Goal: Task Accomplishment & Management: Manage account settings

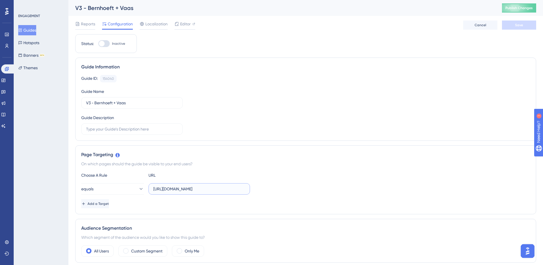
click at [183, 191] on input "[URL][DOMAIN_NAME]" at bounding box center [199, 189] width 92 height 6
paste input "Integracao/PesquisarIntegracao"
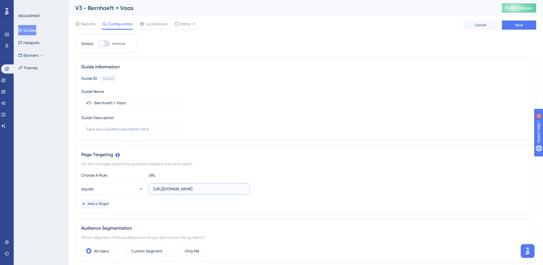
scroll to position [0, 46]
type input "[URL][DOMAIN_NAME]"
click at [139, 188] on button "equals" at bounding box center [112, 188] width 63 height 11
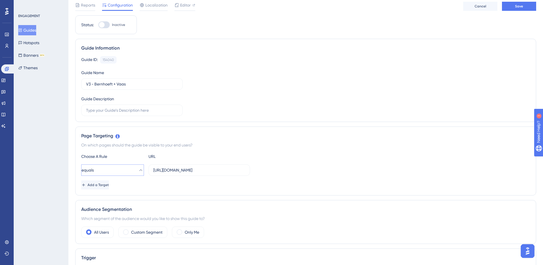
scroll to position [0, 0]
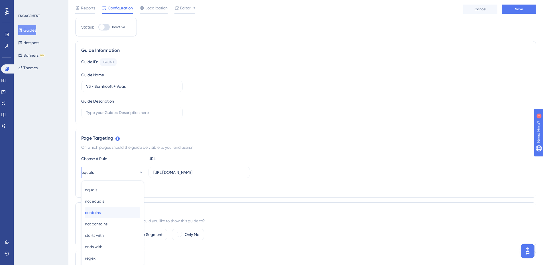
click at [120, 214] on div "contains contains" at bounding box center [112, 212] width 55 height 11
click at [132, 236] on label "Custom Segment" at bounding box center [146, 234] width 31 height 7
click at [133, 248] on button "matches" at bounding box center [112, 251] width 63 height 11
click at [156, 252] on span "Choose a segment" at bounding box center [166, 251] width 34 height 7
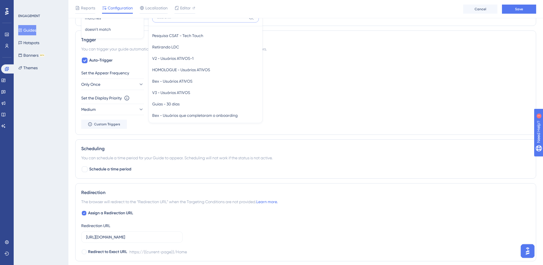
scroll to position [124, 0]
click at [261, 101] on div "New Users New Users Weekly Active Users Weekly Active Users Monthly Active User…" at bounding box center [206, 66] width 114 height 115
drag, startPoint x: 257, startPoint y: 82, endPoint x: 258, endPoint y: 71, distance: 11.2
click at [258, 71] on div "New Users New Users Weekly Active Users Weekly Active Users Monthly Active User…" at bounding box center [205, 72] width 107 height 93
click at [241, 53] on div "Retirando LDC Retirando LDC" at bounding box center [205, 47] width 107 height 11
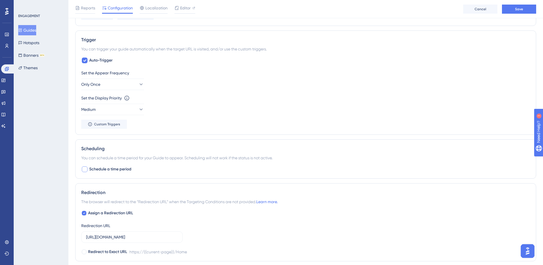
click at [94, 170] on span "Schedule a time period" at bounding box center [110, 169] width 42 height 7
checkbox input "true"
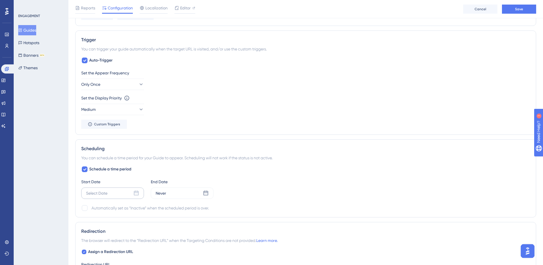
click at [100, 191] on div "Select Date" at bounding box center [96, 193] width 21 height 7
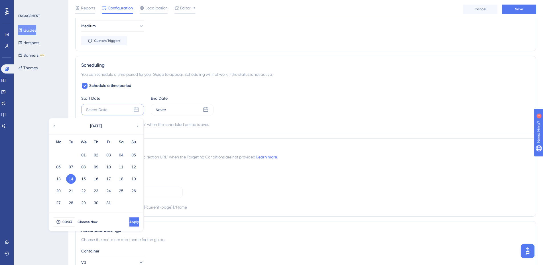
scroll to position [361, 0]
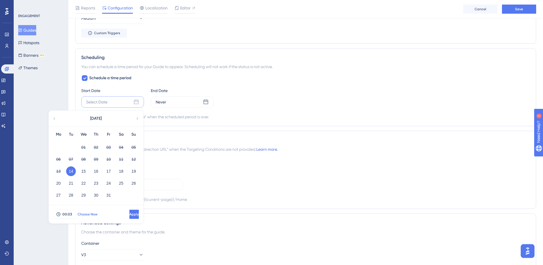
click at [89, 214] on span "Choose Now" at bounding box center [88, 214] width 20 height 5
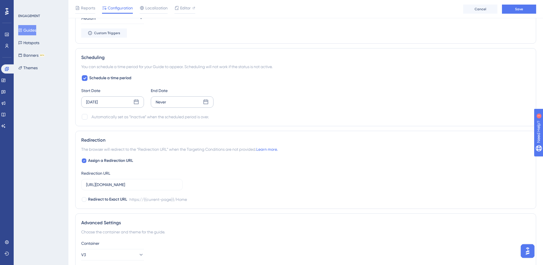
click at [163, 100] on div "Never" at bounding box center [161, 102] width 11 height 7
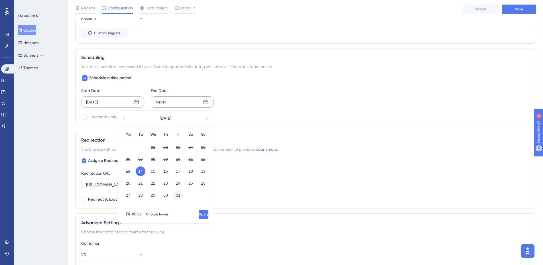
click at [182, 194] on button "31" at bounding box center [178, 195] width 10 height 10
click at [199, 214] on button "Apply" at bounding box center [203, 214] width 9 height 9
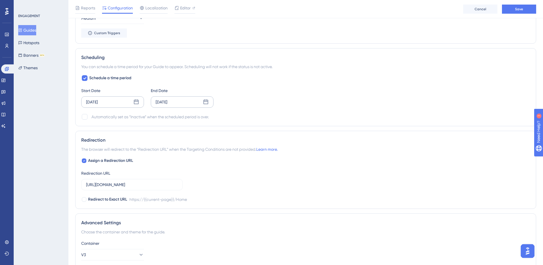
click at [91, 113] on div "Schedule a time period Start Date [DATE] End Date [DATE] Automatically set as “…" at bounding box center [305, 98] width 449 height 46
click at [87, 115] on div at bounding box center [85, 117] width 6 height 6
checkbox input "true"
click at [505, 9] on button "Save" at bounding box center [519, 9] width 34 height 9
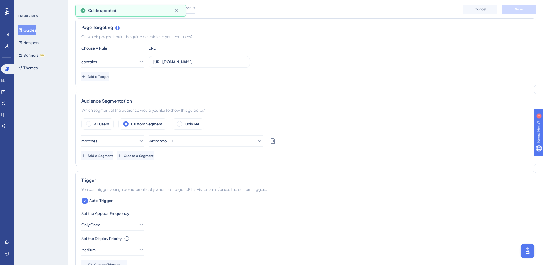
scroll to position [0, 0]
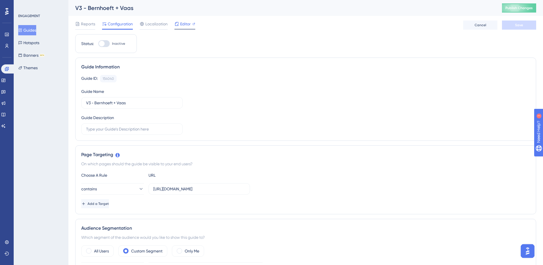
click at [192, 28] on div "Editor" at bounding box center [184, 25] width 21 height 9
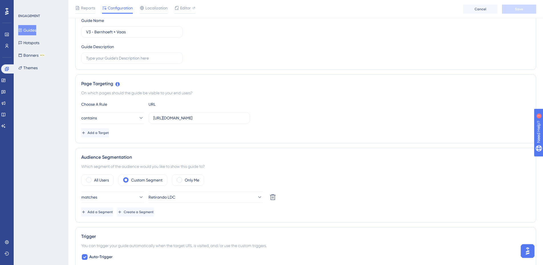
scroll to position [275, 0]
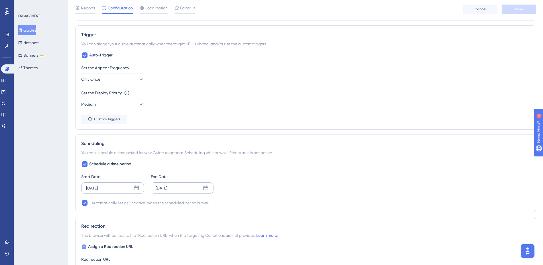
click at [88, 248] on label "Assign a Redirection URL" at bounding box center [107, 246] width 52 height 7
checkbox input "false"
click at [529, 15] on div "Reports Configuration Localization Editor Cancel Save" at bounding box center [305, 9] width 475 height 18
click at [528, 11] on button "Save" at bounding box center [519, 9] width 34 height 9
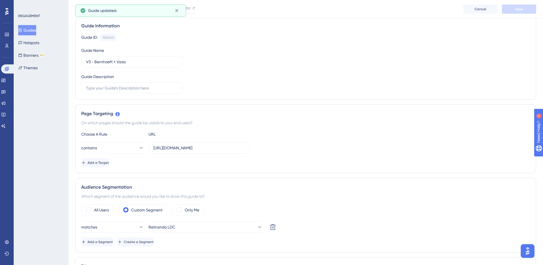
scroll to position [0, 0]
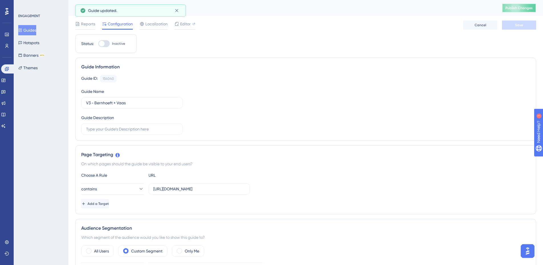
click at [523, 9] on span "Publish Changes" at bounding box center [518, 8] width 27 height 5
click at [189, 28] on div "Editor" at bounding box center [184, 25] width 21 height 9
click at [105, 42] on div at bounding box center [103, 43] width 11 height 7
click at [98, 44] on input "Inactive" at bounding box center [98, 44] width 0 height 0
checkbox input "true"
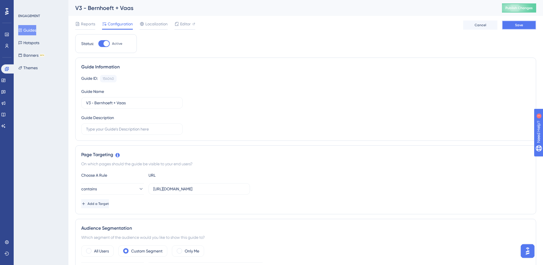
click at [505, 26] on button "Save" at bounding box center [519, 25] width 34 height 9
click at [516, 12] on button "Publish Changes" at bounding box center [519, 7] width 34 height 9
click at [93, 21] on span "Reports" at bounding box center [88, 24] width 14 height 7
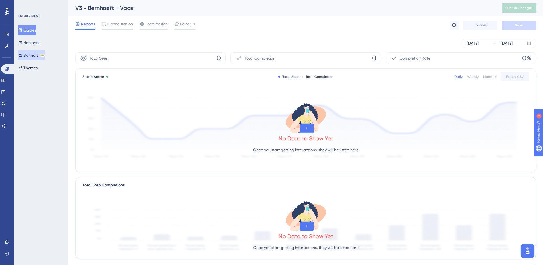
click at [38, 58] on button "Banners BETA" at bounding box center [31, 55] width 27 height 10
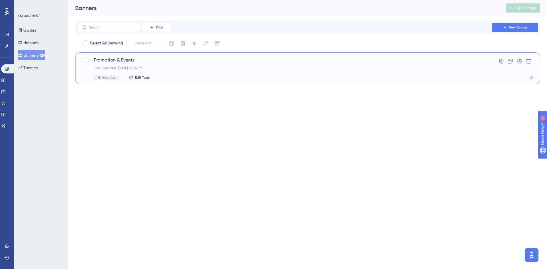
click at [103, 60] on span "Promotion & Events" at bounding box center [285, 60] width 383 height 7
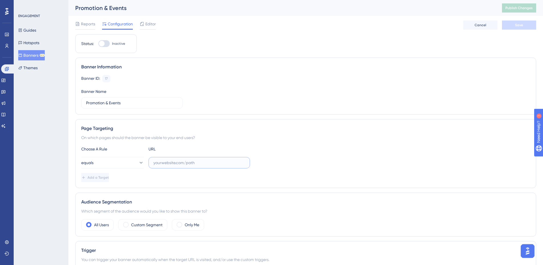
click at [158, 160] on input "text" at bounding box center [199, 163] width 92 height 6
click at [34, 32] on button "Guides" at bounding box center [27, 30] width 18 height 10
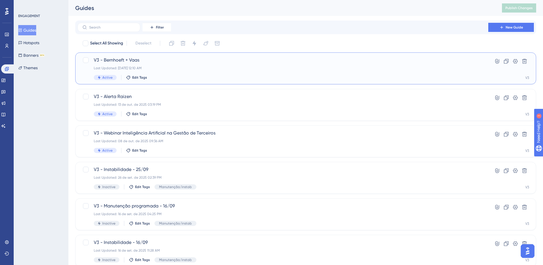
click at [102, 66] on div "Last Updated: [DATE] 12:10 AM" at bounding box center [283, 68] width 378 height 5
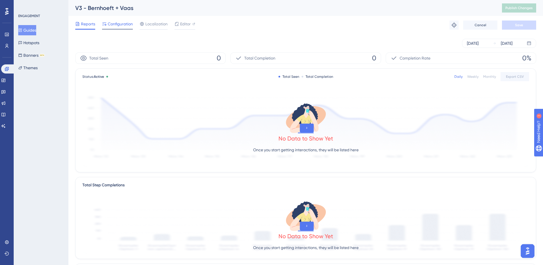
click at [125, 29] on div "Configuration" at bounding box center [117, 25] width 31 height 9
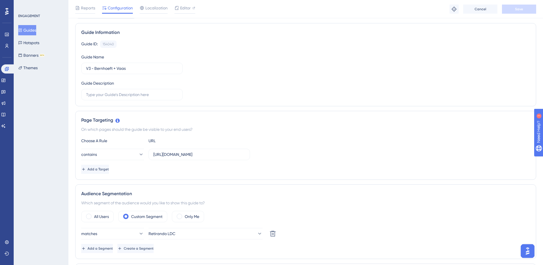
scroll to position [126, 0]
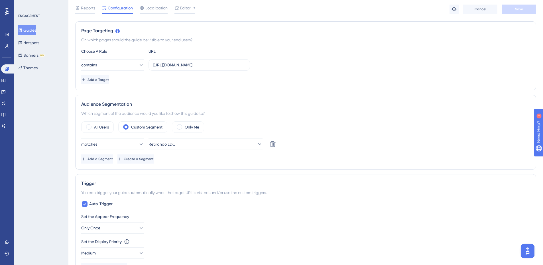
click at [119, 213] on div "Set the Appear Frequency Only Once Set the Display Priority This option will se…" at bounding box center [305, 242] width 449 height 59
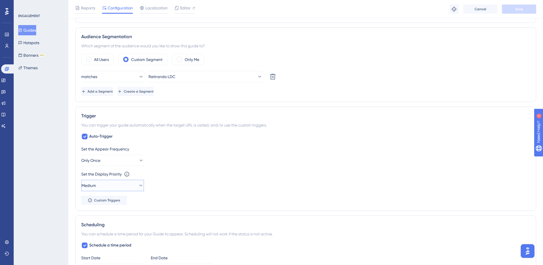
click at [119, 184] on button "Medium" at bounding box center [112, 185] width 63 height 11
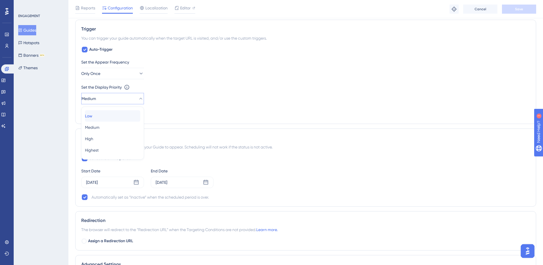
click at [105, 119] on div "Low Low" at bounding box center [112, 115] width 55 height 11
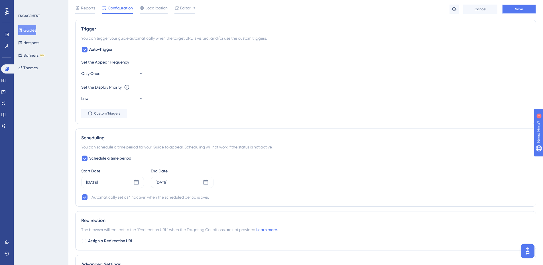
click at [528, 5] on button "Save" at bounding box center [519, 9] width 34 height 9
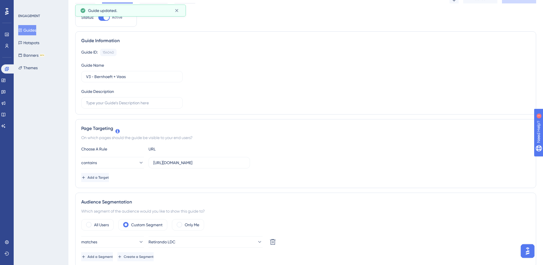
scroll to position [0, 0]
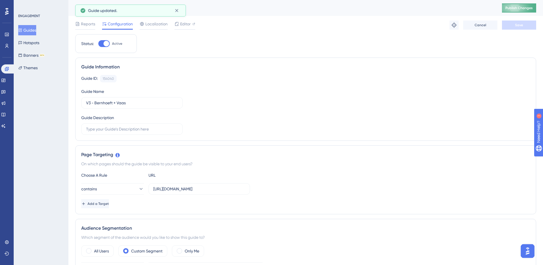
click at [534, 5] on button "Publish Changes" at bounding box center [519, 7] width 34 height 9
click at [36, 29] on button "Guides" at bounding box center [27, 30] width 18 height 10
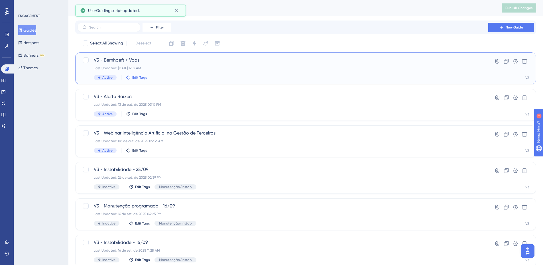
click at [133, 77] on span "Edit Tags" at bounding box center [139, 77] width 15 height 5
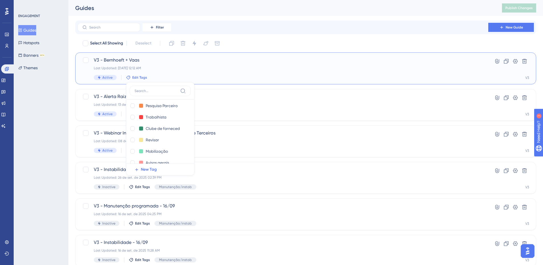
scroll to position [57, 0]
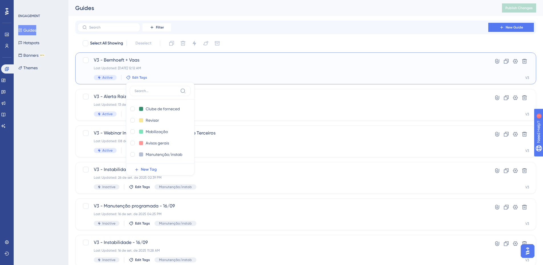
drag, startPoint x: 190, startPoint y: 131, endPoint x: 190, endPoint y: 144, distance: 13.4
click at [190, 144] on div "Veículos Veículos Delete Integração Integração Delete Utilitários Utilitários D…" at bounding box center [160, 132] width 61 height 64
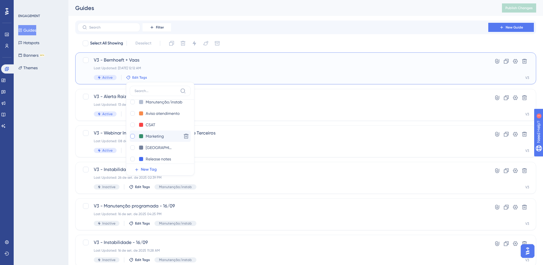
click at [133, 138] on div at bounding box center [132, 136] width 5 height 5
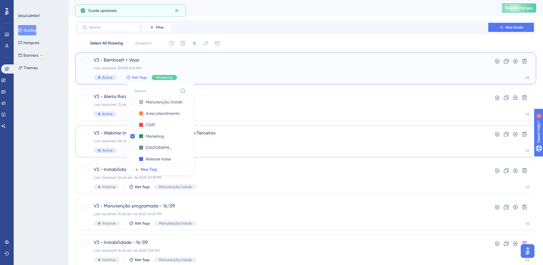
checkbox input "true"
click at [60, 128] on div "ENGAGEMENT Guides Hotspots Banners BETA Themes" at bounding box center [41, 132] width 55 height 265
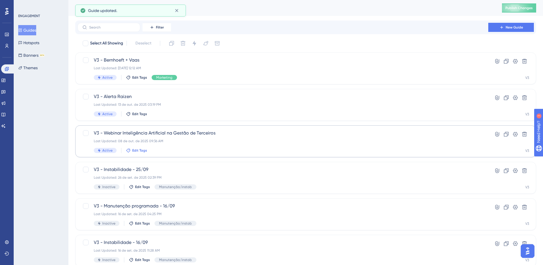
click at [132, 150] on span "Edit Tags" at bounding box center [139, 150] width 15 height 5
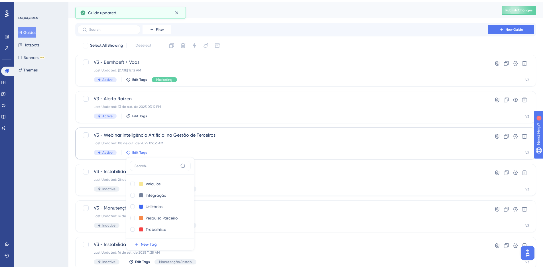
scroll to position [69, 0]
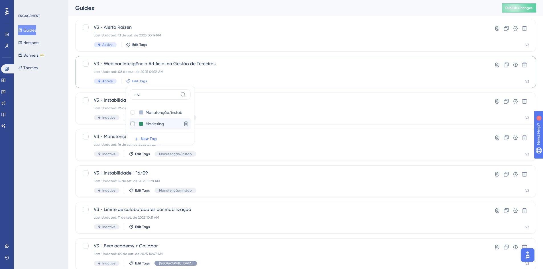
type input "ma"
click at [133, 122] on div at bounding box center [132, 124] width 5 height 5
checkbox input "true"
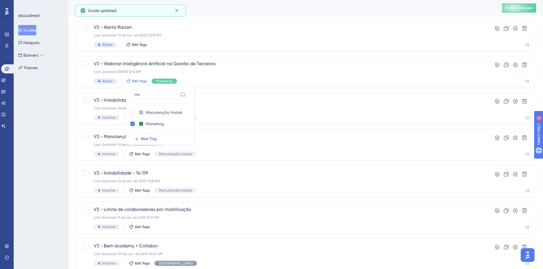
click at [31, 123] on div "ENGAGEMENT Guides Hotspots Banners BETA Themes" at bounding box center [41, 134] width 55 height 269
click at [524, 211] on icon at bounding box center [525, 211] width 6 height 6
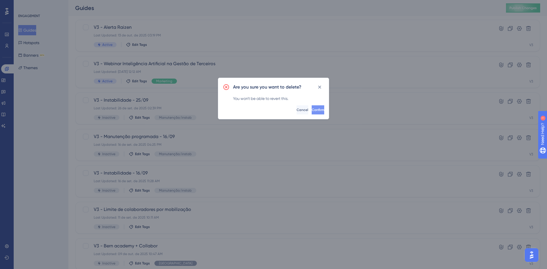
click at [312, 112] on button "Confirm" at bounding box center [318, 109] width 13 height 9
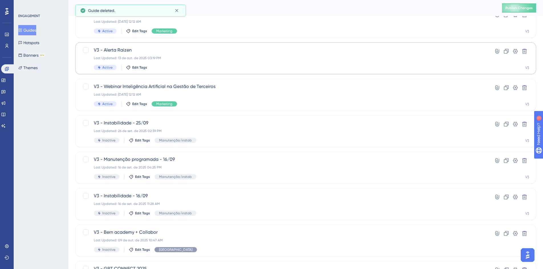
scroll to position [35, 0]
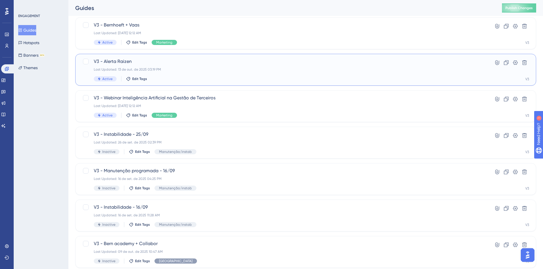
click at [136, 76] on div "Active Edit Tags" at bounding box center [283, 78] width 378 height 5
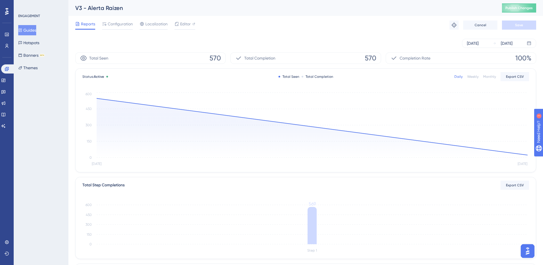
click at [28, 32] on button "Guides" at bounding box center [27, 30] width 18 height 10
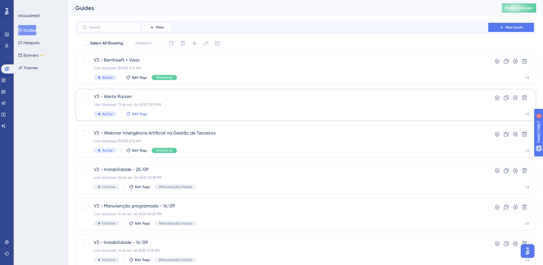
click at [128, 114] on icon at bounding box center [128, 114] width 5 height 5
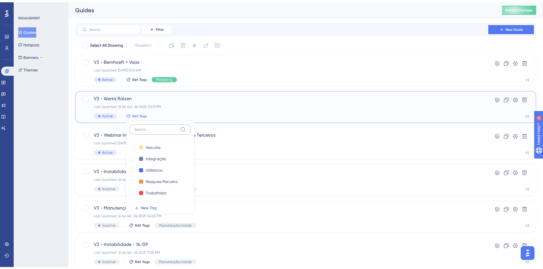
scroll to position [33, 0]
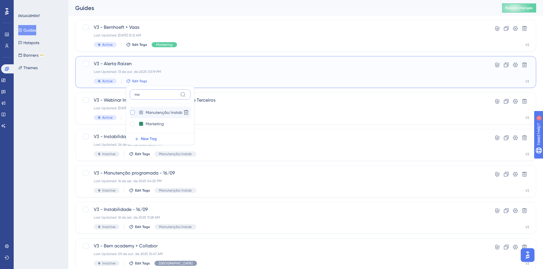
type input "ma"
click at [131, 114] on div at bounding box center [132, 112] width 5 height 5
checkbox input "true"
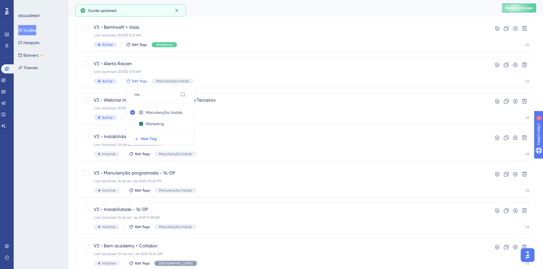
click at [64, 120] on div "ENGAGEMENT Guides Hotspots Banners BETA Themes" at bounding box center [41, 134] width 55 height 269
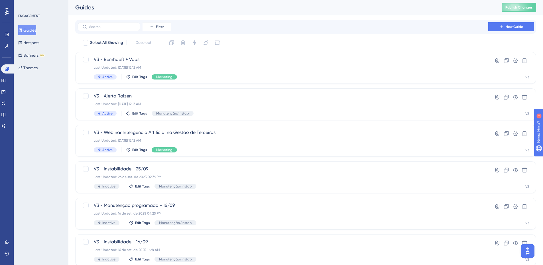
scroll to position [0, 0]
click at [515, 5] on button "Publish Changes" at bounding box center [519, 7] width 34 height 9
click at [42, 58] on button "Banners BETA" at bounding box center [31, 55] width 27 height 10
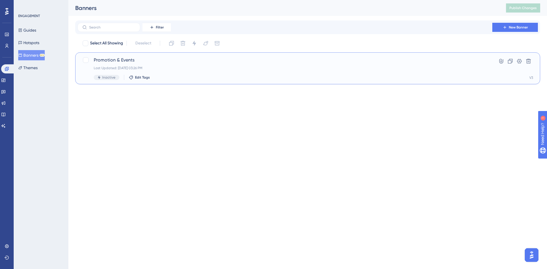
click at [128, 70] on div "Promotion & Events Last Updated: [DATE] 03:26 PM Inactive Edit Tags" at bounding box center [285, 68] width 383 height 23
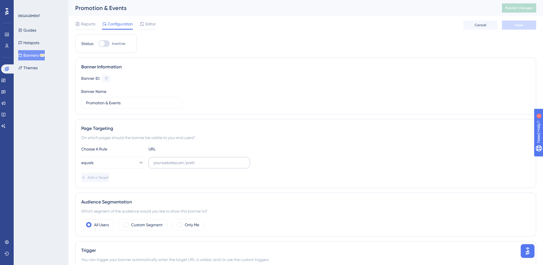
click at [153, 158] on label at bounding box center [199, 162] width 101 height 11
click at [153, 160] on input "text" at bounding box center [199, 163] width 92 height 6
click at [156, 161] on input "text" at bounding box center [199, 163] width 92 height 6
paste input "[URL][DOMAIN_NAME]"
type input "[URL][DOMAIN_NAME]"
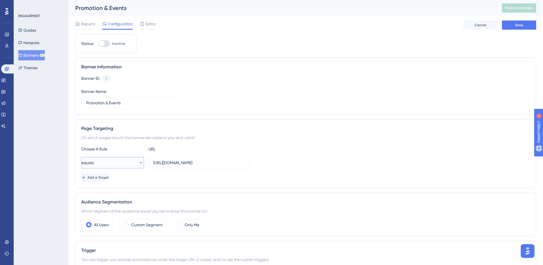
click at [138, 165] on icon at bounding box center [141, 163] width 6 height 6
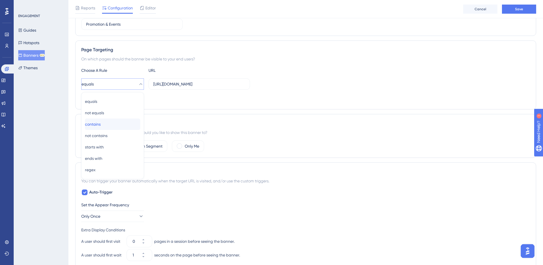
click at [111, 125] on div "contains contains" at bounding box center [112, 124] width 55 height 11
click at [121, 149] on div "Custom Segment" at bounding box center [142, 146] width 49 height 11
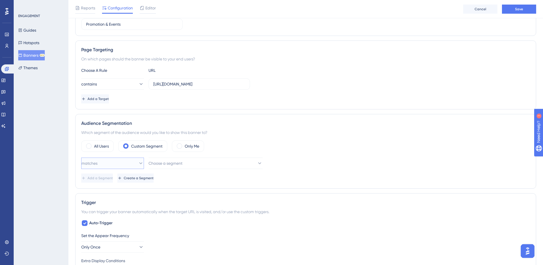
click at [138, 163] on icon at bounding box center [141, 163] width 6 height 6
click at [122, 180] on div "matches matches" at bounding box center [112, 180] width 55 height 11
click at [156, 166] on span "Choose a segment" at bounding box center [166, 163] width 34 height 7
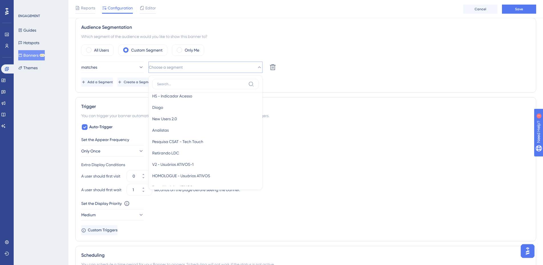
scroll to position [81, 0]
click at [214, 157] on div "Retirando LDC Retirando LDC" at bounding box center [205, 157] width 107 height 11
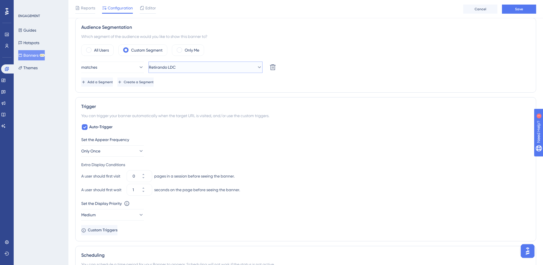
click at [210, 67] on button "Retirando LDC" at bounding box center [206, 67] width 114 height 11
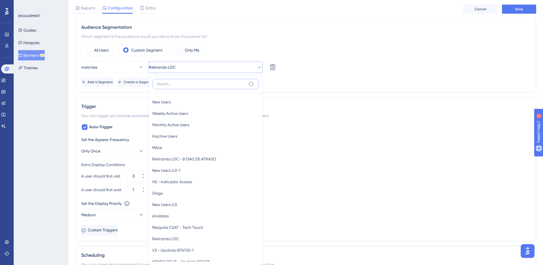
scroll to position [174, 0]
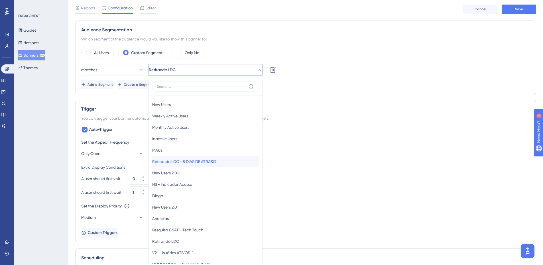
click at [243, 160] on div "Retirando LDC - 8 DIAS DE ATRASO Retirando LDC - 8 DIAS DE ATRASO" at bounding box center [205, 161] width 107 height 11
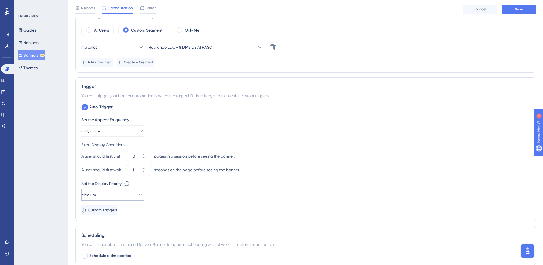
scroll to position [197, 0]
click at [138, 203] on div "Set the Appear Frequency Only Once Extra Display Conditions A user should first…" at bounding box center [305, 165] width 449 height 99
click at [138, 199] on button "Medium" at bounding box center [112, 194] width 63 height 11
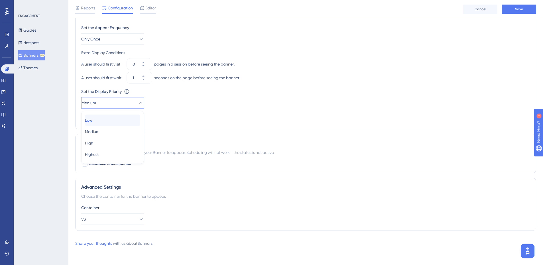
click at [121, 124] on div "Low Low" at bounding box center [112, 120] width 55 height 11
click at [95, 163] on span "Schedule a time period" at bounding box center [110, 163] width 42 height 7
checkbox input "true"
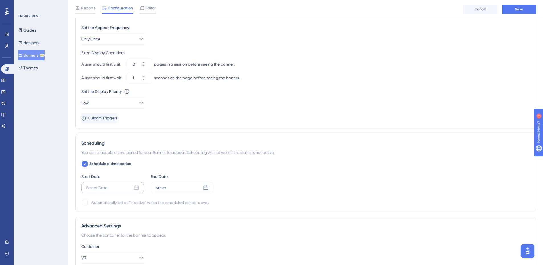
click at [105, 184] on div "Select Date" at bounding box center [112, 187] width 63 height 11
click at [86, 190] on div "Select Date" at bounding box center [112, 187] width 63 height 11
click at [115, 188] on div "Select Date" at bounding box center [112, 187] width 63 height 11
click at [125, 187] on div "Select Date" at bounding box center [112, 187] width 63 height 11
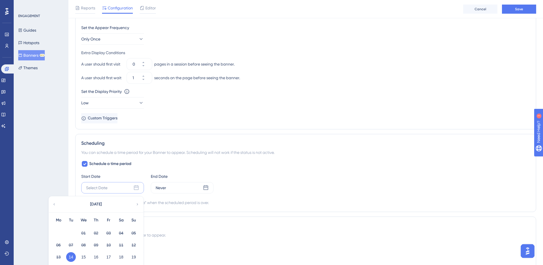
click at [71, 253] on button "14" at bounding box center [71, 257] width 10 height 10
click at [71, 257] on button "14" at bounding box center [71, 257] width 10 height 10
click at [292, 163] on div "Schedule a time period Start Date Select Date [DATE] Mo Tu We Th Fr Sa Su 01 02…" at bounding box center [305, 183] width 449 height 46
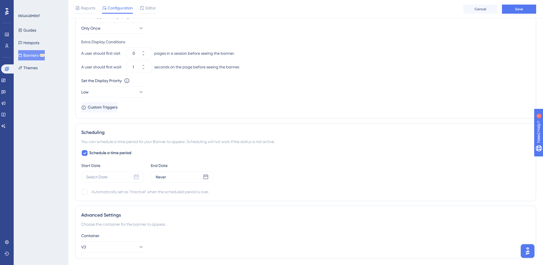
scroll to position [300, 4]
click at [106, 184] on div "Schedule a time period Start Date Select Date End Date Never Automatically set …" at bounding box center [305, 172] width 449 height 46
click at [109, 180] on div "Select Date" at bounding box center [112, 176] width 63 height 11
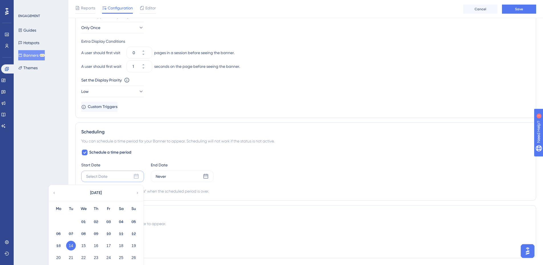
click at [69, 243] on button "14" at bounding box center [71, 246] width 10 height 10
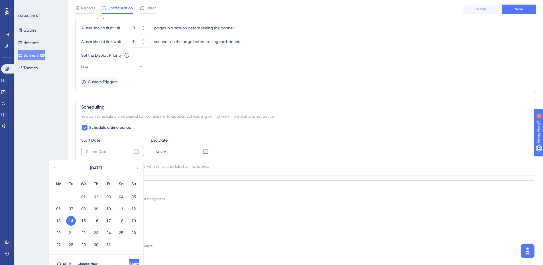
scroll to position [334, 4]
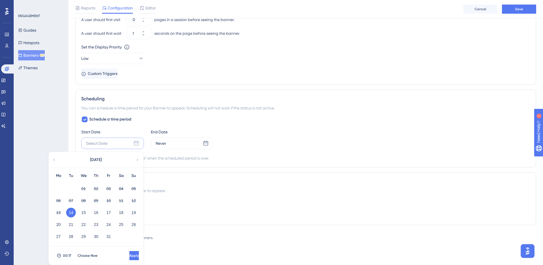
click at [76, 251] on div "00:17 Choose Now Apply" at bounding box center [96, 256] width 95 height 18
click at [78, 254] on span "Choose Now" at bounding box center [88, 255] width 20 height 5
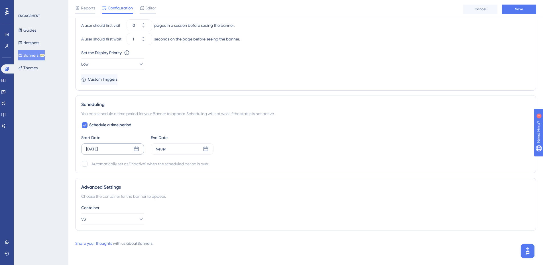
scroll to position [328, 4]
click at [198, 151] on div "Never" at bounding box center [182, 148] width 63 height 11
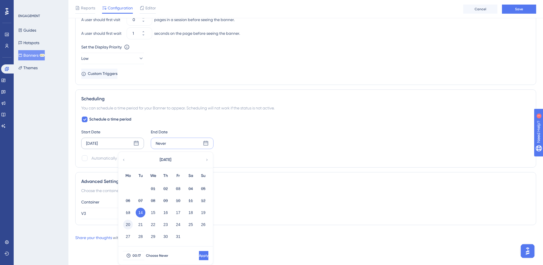
click at [126, 225] on button "20" at bounding box center [128, 225] width 10 height 10
click at [134, 258] on button "00:17" at bounding box center [133, 255] width 21 height 9
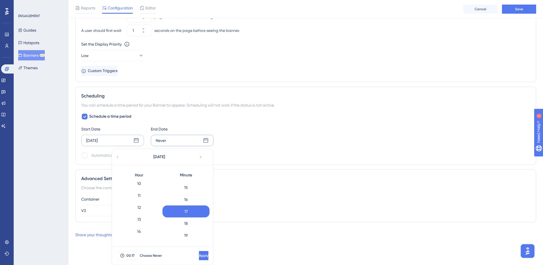
scroll to position [134, 0]
click at [137, 199] on div "12" at bounding box center [138, 197] width 47 height 12
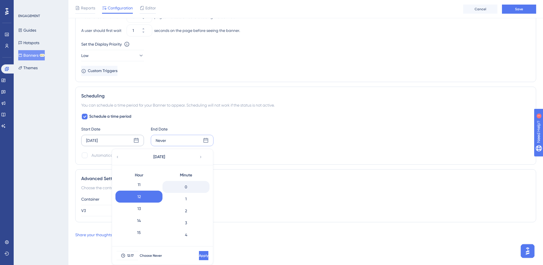
click at [175, 186] on div "0" at bounding box center [185, 187] width 47 height 12
click at [198, 257] on button "Apply" at bounding box center [203, 255] width 11 height 9
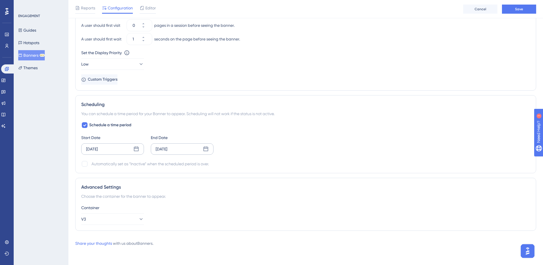
scroll to position [328, 4]
click at [82, 165] on div at bounding box center [85, 164] width 6 height 6
checkbox input "true"
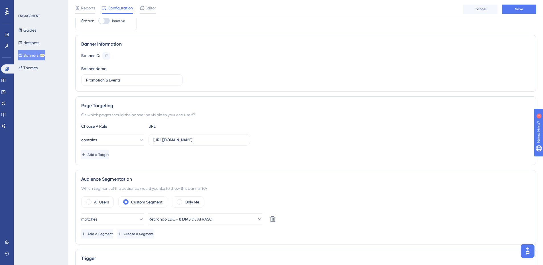
scroll to position [0, 4]
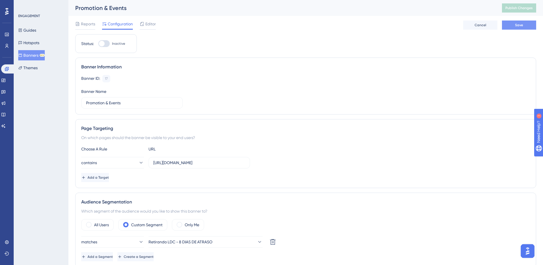
click at [504, 28] on button "Save" at bounding box center [519, 25] width 34 height 9
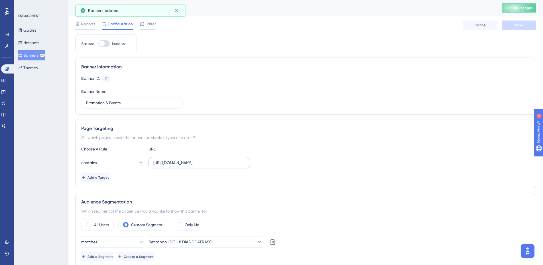
click at [241, 162] on label "[URL][DOMAIN_NAME]" at bounding box center [199, 162] width 101 height 11
click at [241, 162] on input "[URL][DOMAIN_NAME]" at bounding box center [199, 163] width 92 height 6
type input "[URL][DOMAIN_NAME]"
click at [507, 28] on button "Save" at bounding box center [519, 25] width 34 height 9
click at [150, 27] on span "Editor" at bounding box center [150, 24] width 11 height 7
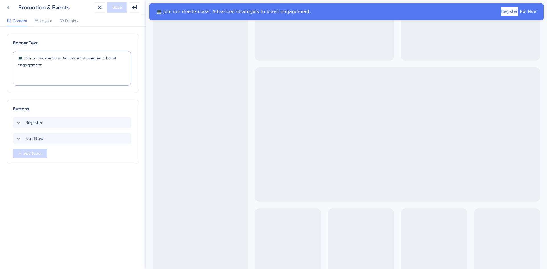
click at [61, 68] on textarea "💻 Join our masterclass: Advanced strategies to boost engagement." at bounding box center [72, 68] width 119 height 35
click at [85, 63] on textarea "💻 Join our masterclass: Advanced strategies to boost engagement." at bounding box center [72, 68] width 119 height 35
drag, startPoint x: 82, startPoint y: 64, endPoint x: 25, endPoint y: 60, distance: 56.6
click at [25, 60] on textarea "💻 Join our masterclass: Advanced strategies to boost engagement." at bounding box center [72, 68] width 119 height 35
paste textarea "Um lançamento que vai mudar a forma como sua empresa enxerga a terceirização"
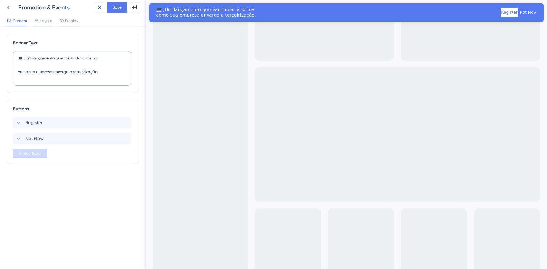
click at [15, 73] on textarea "💻 JUm lançamento que vai mudar a forma como sua empresa enxerga a terceirização." at bounding box center [72, 68] width 119 height 35
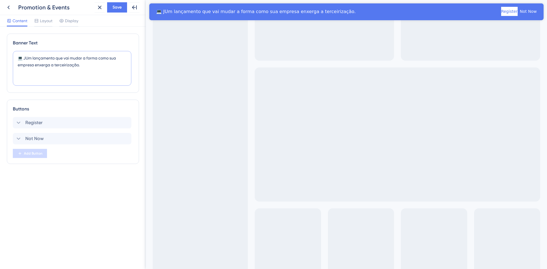
click at [27, 60] on textarea "💻 JUm lançamento que vai mudar a forma como sua empresa enxerga a terceirização." at bounding box center [72, 68] width 119 height 35
paste textarea "Inteligência Artificial na Gestão de Terceiros"
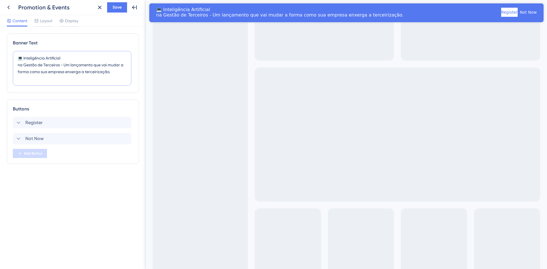
click at [18, 65] on textarea "💻 Inteligência Artificial na Gestão de Terceiros - Um lançamento que vai mudar …" at bounding box center [72, 68] width 119 height 35
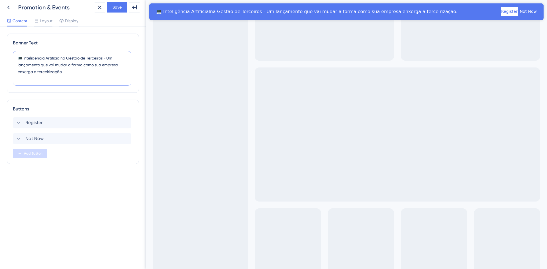
type textarea "💻 Inteligência Artificial na Gestão de Terceiros - Um lançamento que vai mudar …"
click at [42, 25] on div "Layout" at bounding box center [43, 21] width 18 height 9
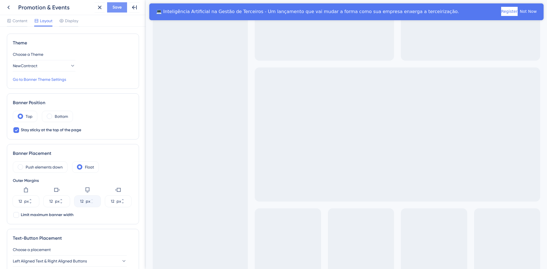
click at [117, 10] on span "Save" at bounding box center [117, 7] width 9 height 7
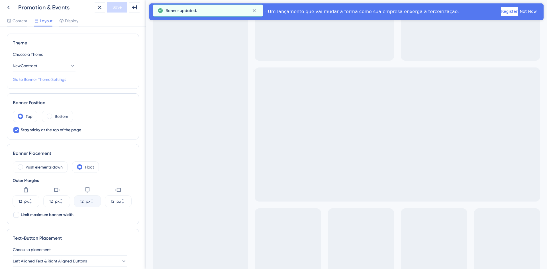
click at [51, 81] on link "Go to Banner Theme Settings" at bounding box center [39, 79] width 53 height 7
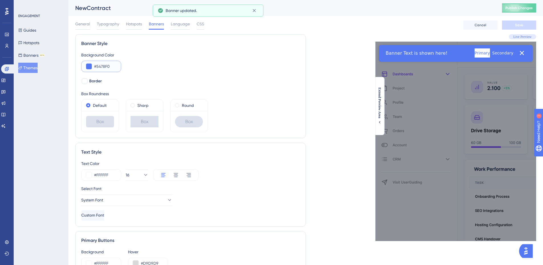
click at [88, 66] on button at bounding box center [89, 67] width 6 height 6
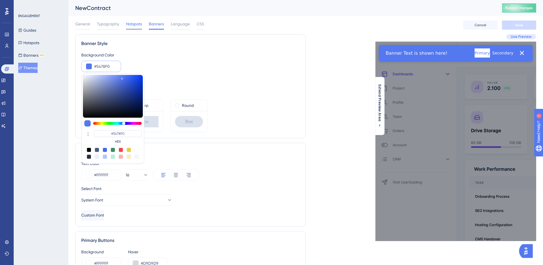
click at [137, 24] on span "Hotspots" at bounding box center [134, 24] width 16 height 7
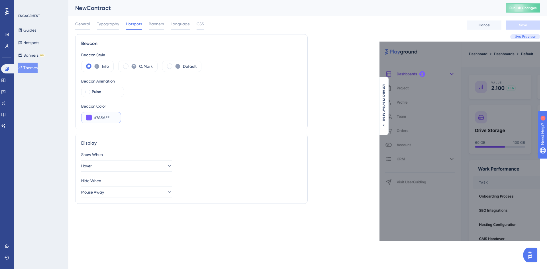
click at [101, 118] on input "#7A5AFF" at bounding box center [105, 117] width 22 height 7
click at [150, 24] on span "Banners" at bounding box center [156, 24] width 15 height 7
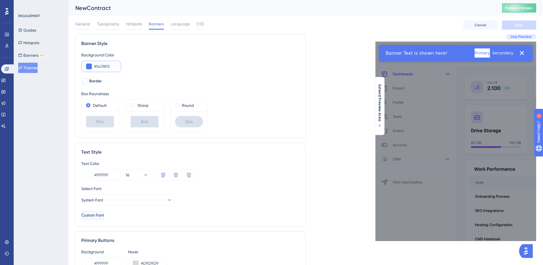
click at [102, 66] on input "#5478F0" at bounding box center [105, 66] width 22 height 7
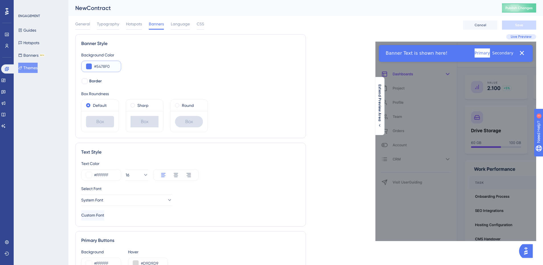
click at [102, 66] on input "#5478F0" at bounding box center [105, 66] width 22 height 7
paste input "7A5AFF"
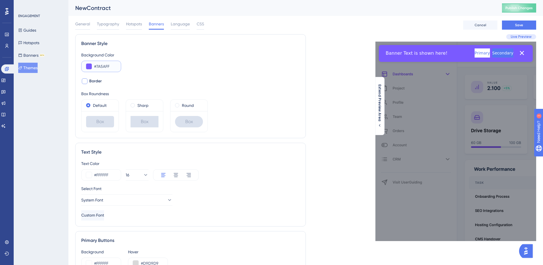
type input "#7A5AFF"
click at [85, 81] on div at bounding box center [85, 81] width 6 height 6
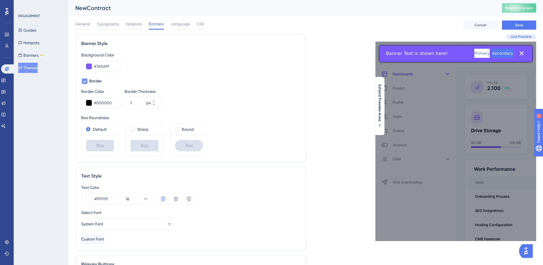
click at [85, 81] on icon at bounding box center [84, 81] width 3 height 5
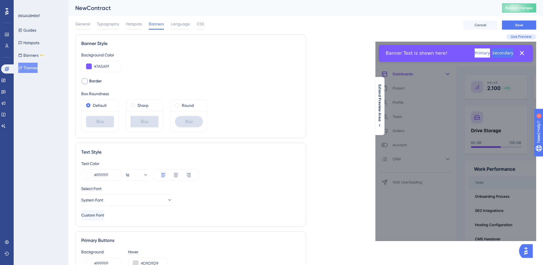
click at [85, 81] on div at bounding box center [85, 81] width 6 height 6
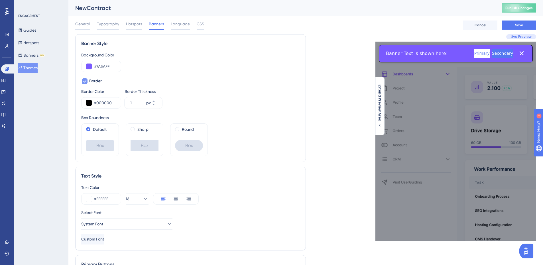
click at [85, 81] on icon at bounding box center [84, 81] width 3 height 5
checkbox input "false"
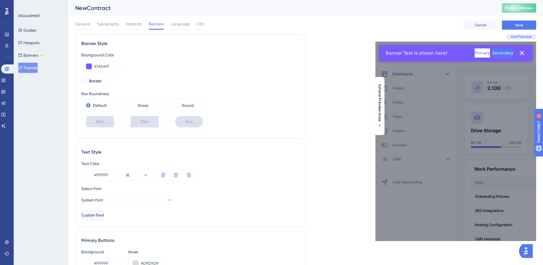
click at [69, 131] on div "Performance Users Engagement Widgets Feedback Product Updates Knowledge Base AI…" at bounding box center [305, 226] width 475 height 453
click at [135, 200] on button "System Font" at bounding box center [126, 199] width 91 height 11
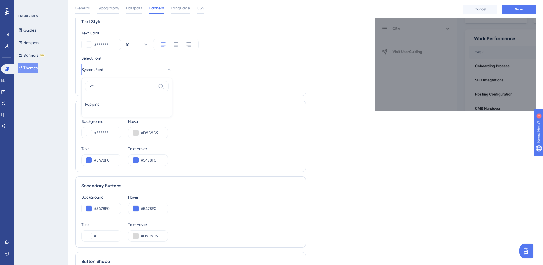
type input "PO"
click at [141, 109] on button "Poppins Poppins" at bounding box center [127, 104] width 84 height 11
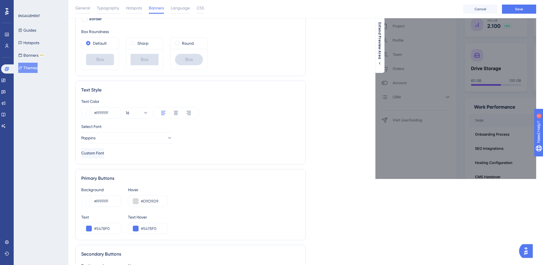
scroll to position [53, 0]
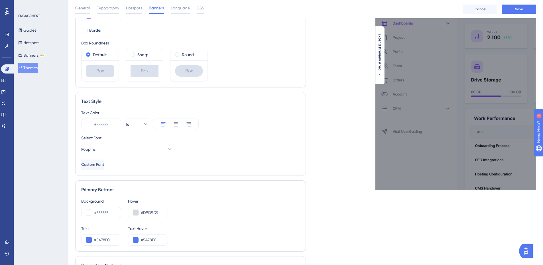
click at [141, 109] on div "Text Style Text Color #FFFFFF 16 Select Font Poppins Custom Font" at bounding box center [190, 134] width 231 height 84
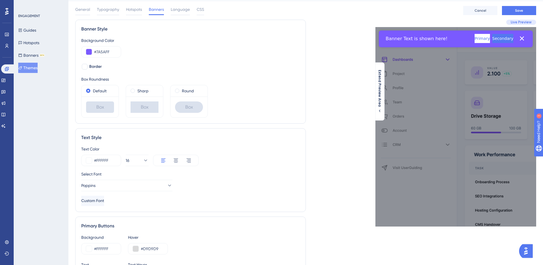
scroll to position [0, 0]
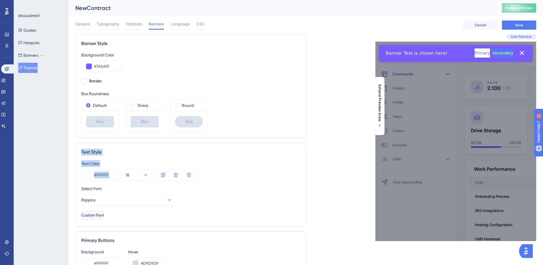
drag, startPoint x: 256, startPoint y: 158, endPoint x: 176, endPoint y: 126, distance: 85.8
click at [176, 126] on div "Banner Style Background Color #7A5AFF Border Box Roundness Default Box Sharp Bo…" at bounding box center [190, 238] width 231 height 409
click at [173, 177] on icon at bounding box center [176, 175] width 6 height 6
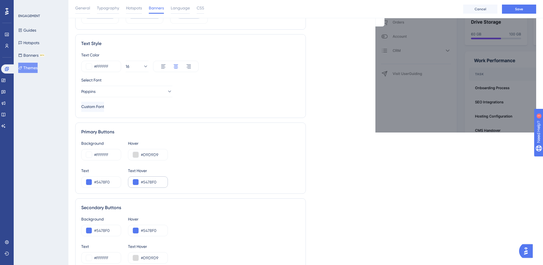
scroll to position [114, 0]
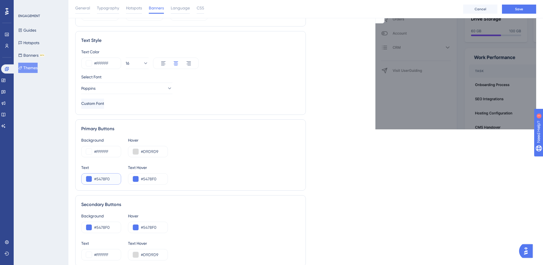
click at [106, 181] on input "#5478F0" at bounding box center [105, 179] width 22 height 7
paste input "7A5AFF"
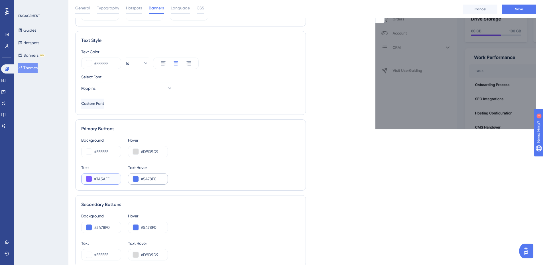
type input "#7A5AFF"
click at [145, 181] on input "#5478F0" at bounding box center [152, 179] width 22 height 7
paste input "7A5AFF"
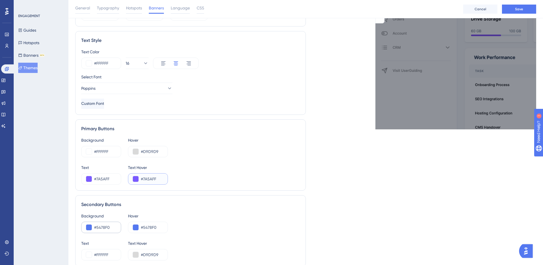
type input "#7A5AFF"
click at [106, 224] on input "#5478F0" at bounding box center [105, 227] width 22 height 7
paste input "7A5AFF"
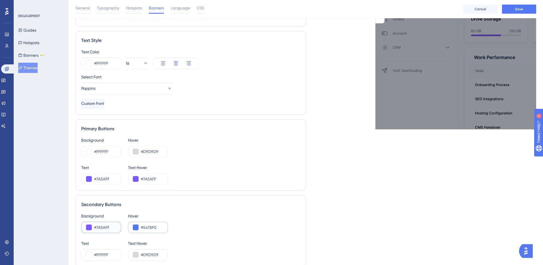
type input "#7A5AFF"
click at [146, 226] on input "#5478F0" at bounding box center [152, 227] width 22 height 7
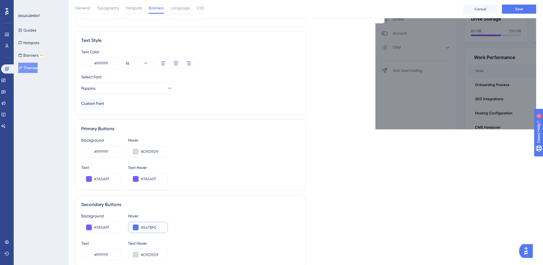
click at [146, 226] on input "#5478F0" at bounding box center [152, 227] width 22 height 7
paste input "7A5AFF"
type input "#7A5AFF"
click at [181, 225] on div "Background #7A5AFF Hover #7A5AFF" at bounding box center [190, 223] width 219 height 21
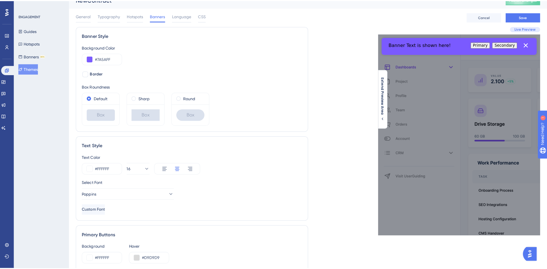
scroll to position [0, 0]
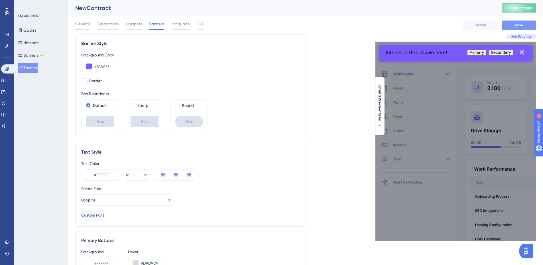
click at [518, 27] on button "Save" at bounding box center [519, 25] width 34 height 9
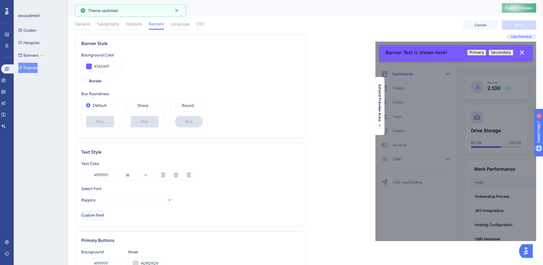
click at [523, 7] on span "Publish Changes" at bounding box center [518, 8] width 27 height 5
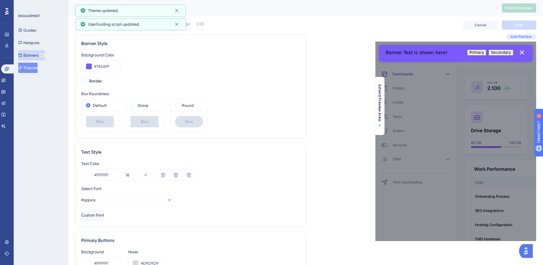
click at [27, 54] on button "Banners BETA" at bounding box center [31, 55] width 27 height 10
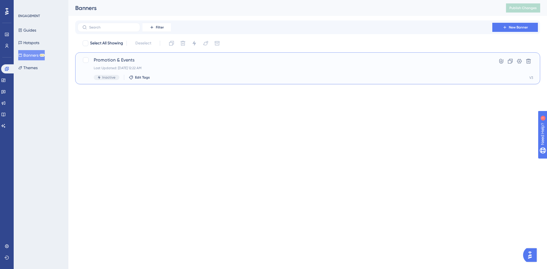
click at [116, 64] on div "Promotion & Events Last Updated: [DATE] 12:22 AM Inactive Edit Tags" at bounding box center [285, 68] width 383 height 23
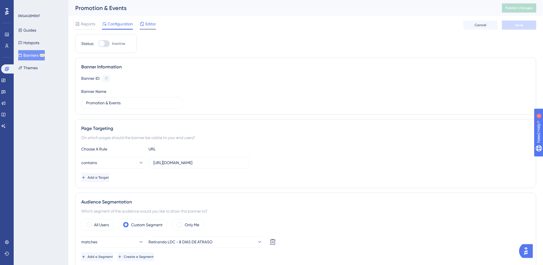
click at [149, 28] on div "Editor" at bounding box center [148, 25] width 16 height 9
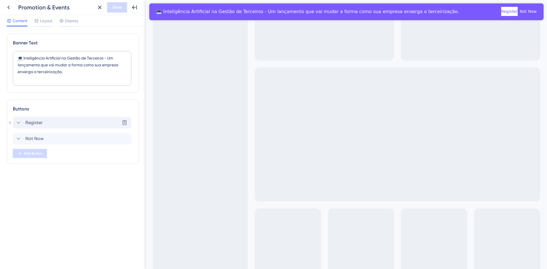
click at [58, 123] on div "Register Delete" at bounding box center [72, 122] width 119 height 11
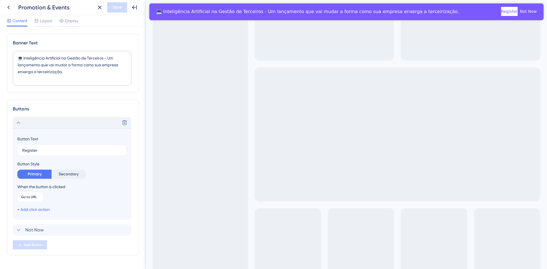
scroll to position [16, 0]
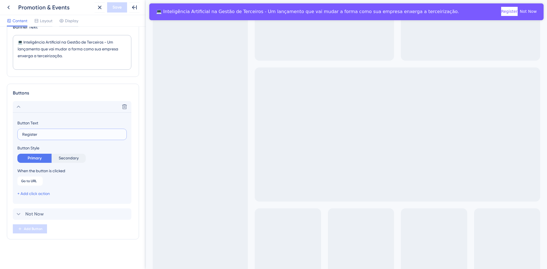
click at [56, 134] on input "Register" at bounding box center [72, 134] width 100 height 6
click at [47, 136] on input "Q" at bounding box center [72, 134] width 100 height 6
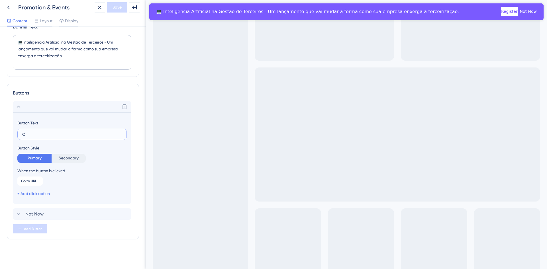
click at [47, 136] on input "Q" at bounding box center [72, 134] width 100 height 6
click at [46, 135] on input "Q" at bounding box center [72, 134] width 100 height 6
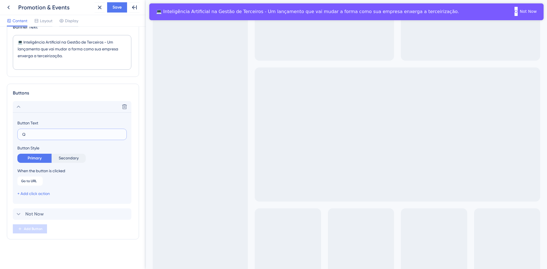
type input "u"
type input "Quero me inscrever"
click at [36, 180] on span "Go to URL" at bounding box center [29, 181] width 16 height 5
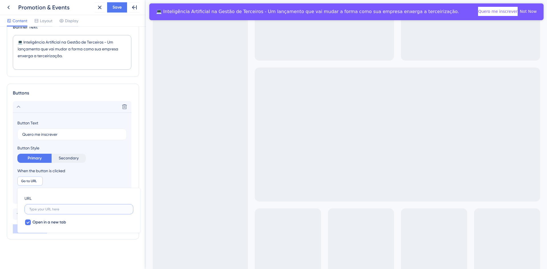
click at [42, 208] on input "text" at bounding box center [78, 210] width 99 height 4
click at [79, 213] on label at bounding box center [79, 209] width 109 height 10
click at [79, 212] on input "text" at bounding box center [78, 210] width 99 height 4
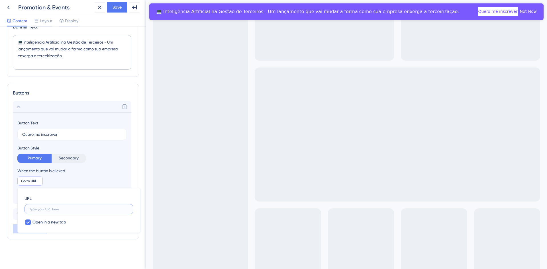
paste input "[URL][DOMAIN_NAME]"
type input "[URL][DOMAIN_NAME]"
click at [38, 248] on div "Banner Text 💻 Inteligência Artificial na Gestão de Terceiros - Um lançamento qu…" at bounding box center [73, 140] width 132 height 245
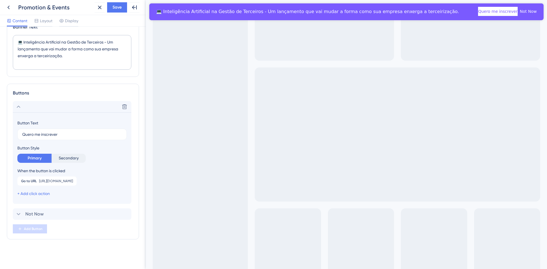
click at [32, 196] on div "+ Add click action" at bounding box center [33, 193] width 32 height 7
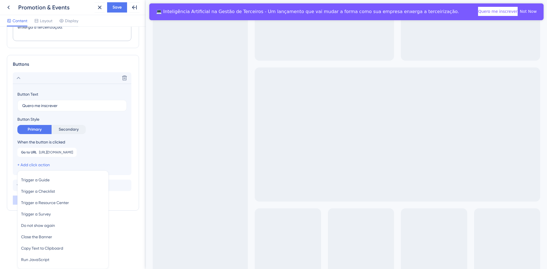
click at [116, 192] on div "Delete Button Text Quero me inscrever Button Style Primary Secondary When the b…" at bounding box center [73, 138] width 120 height 133
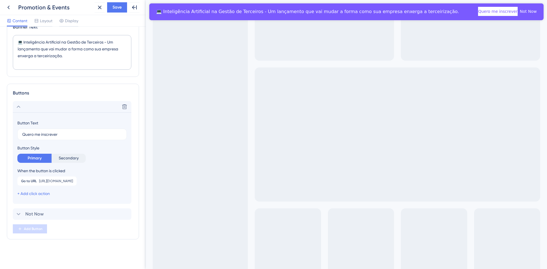
scroll to position [16, 0]
click at [66, 212] on div "Not Now Delete" at bounding box center [72, 214] width 119 height 11
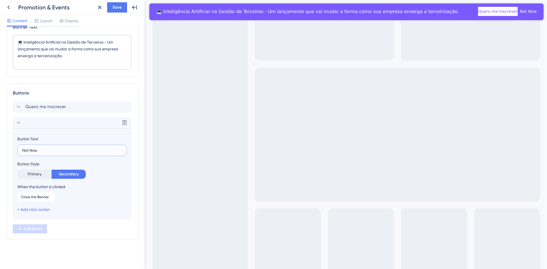
drag, startPoint x: 58, startPoint y: 152, endPoint x: 17, endPoint y: 145, distance: 42.4
click at [17, 145] on section "Button Text Not Now Button Style Primary Secondary When the button is clicked C…" at bounding box center [72, 175] width 119 height 92
type input "Fechar"
click at [120, 7] on span "Save" at bounding box center [117, 7] width 9 height 7
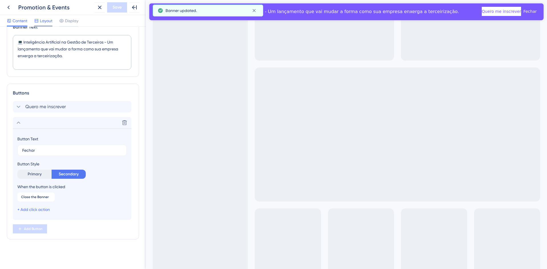
click at [46, 21] on span "Layout" at bounding box center [46, 20] width 13 height 7
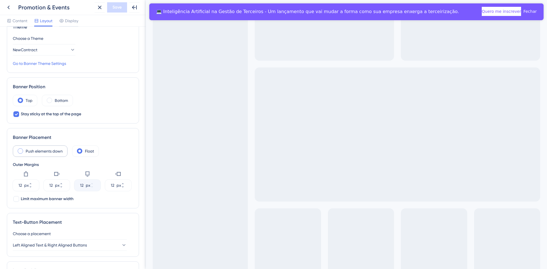
click at [46, 156] on div "Push elements down" at bounding box center [40, 151] width 55 height 11
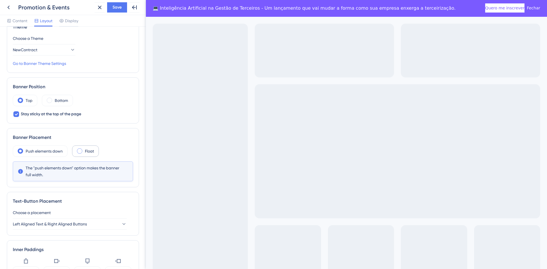
click at [77, 151] on div "Float" at bounding box center [85, 151] width 27 height 11
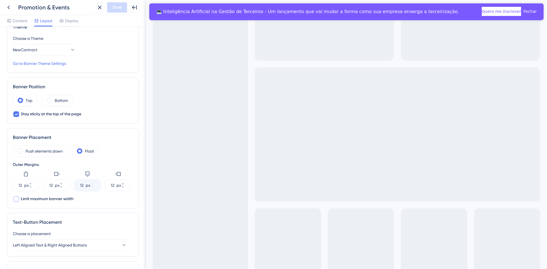
click at [71, 197] on span "Limit maximum banner width" at bounding box center [47, 199] width 53 height 7
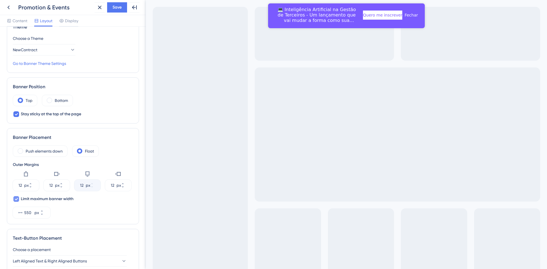
click at [71, 197] on span "Limit maximum banner width" at bounding box center [47, 199] width 53 height 7
checkbox input "false"
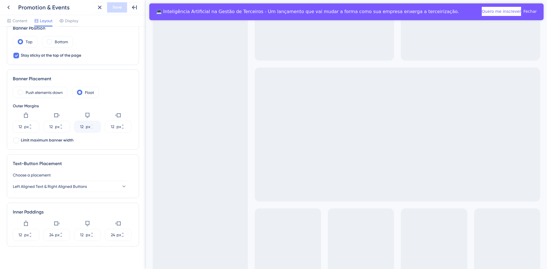
scroll to position [82, 0]
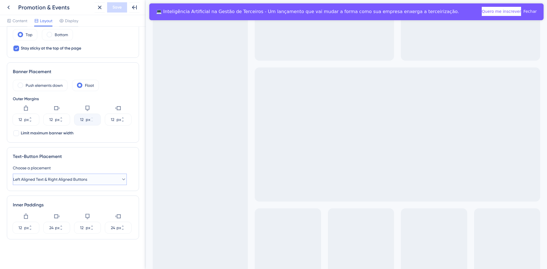
click at [121, 180] on icon at bounding box center [124, 180] width 6 height 6
click at [79, 200] on div "Left Aligned Text & Buttons Left Aligned Text & Buttons" at bounding box center [70, 196] width 107 height 11
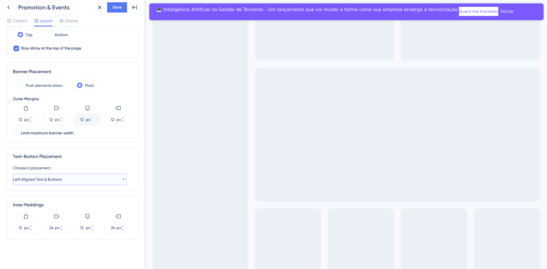
click at [92, 184] on button "Left Aligned Text & Buttons" at bounding box center [70, 179] width 114 height 11
click at [82, 210] on span "Left Aligned Text & Right Aligned Buttons" at bounding box center [54, 208] width 74 height 7
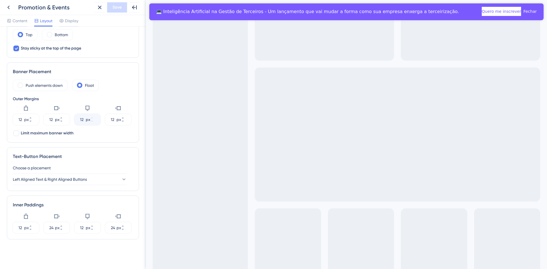
click at [90, 189] on div "Text-Button Placement Choose a placement Left Aligned Text & Right Aligned Butt…" at bounding box center [73, 169] width 132 height 44
click at [91, 188] on div "Text-Button Placement Choose a placement Left Aligned Text & Right Aligned Butt…" at bounding box center [73, 169] width 132 height 44
click at [95, 182] on button "Left Aligned Text & Right Aligned Buttons" at bounding box center [70, 179] width 114 height 11
click at [70, 219] on span "Center Aligned Text & Buttons" at bounding box center [44, 219] width 54 height 7
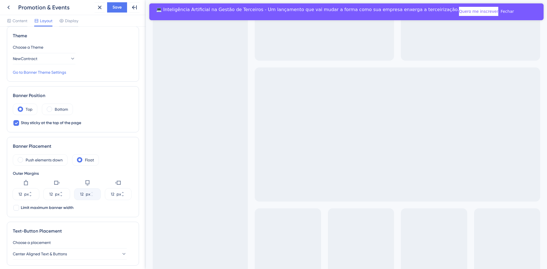
scroll to position [0, 0]
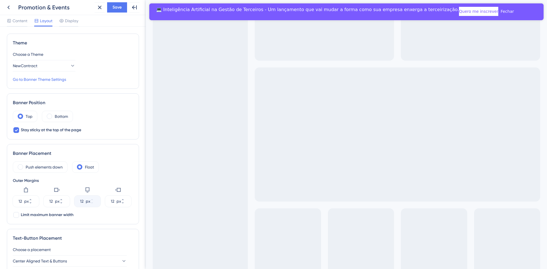
drag, startPoint x: 143, startPoint y: 212, endPoint x: 4, endPoint y: 129, distance: 162.0
click at [64, 23] on div at bounding box center [61, 20] width 5 height 7
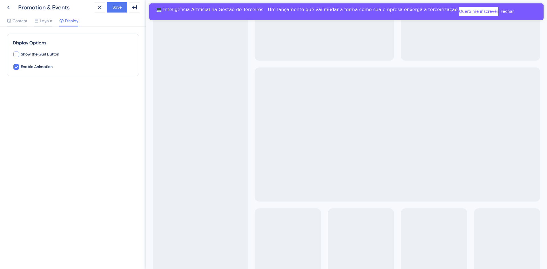
click at [31, 53] on span "Show the Quit Button" at bounding box center [40, 54] width 38 height 7
click at [32, 58] on div "Show the Quit Button Enable Animation" at bounding box center [73, 60] width 120 height 19
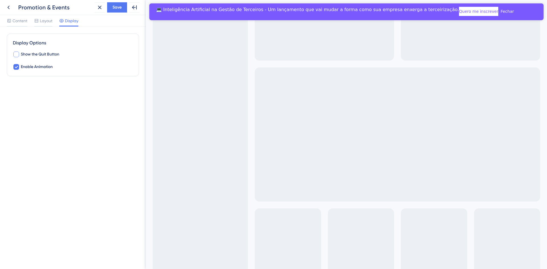
click at [33, 56] on span "Show the Quit Button" at bounding box center [40, 54] width 38 height 7
checkbox input "true"
click at [28, 67] on span "Enable Animation" at bounding box center [37, 67] width 32 height 7
checkbox input "true"
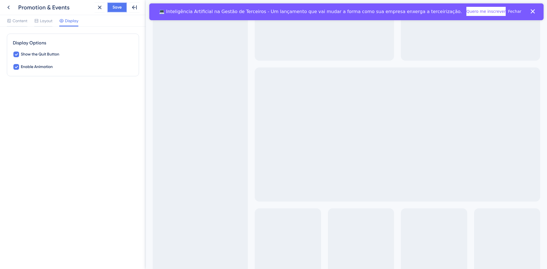
click at [113, 9] on span "Save" at bounding box center [117, 7] width 9 height 7
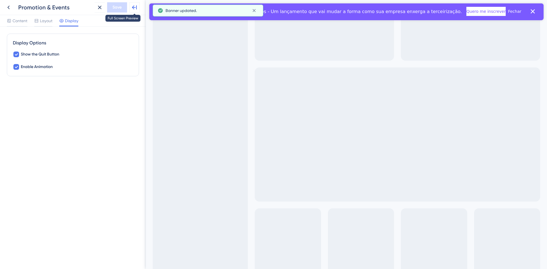
click at [135, 5] on icon at bounding box center [134, 7] width 7 height 7
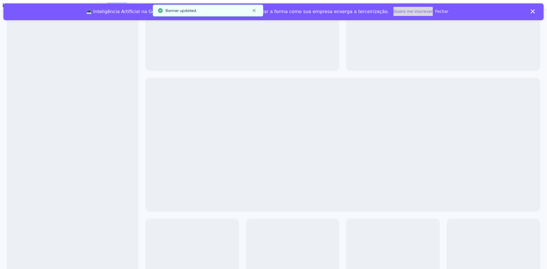
click at [394, 7] on button "Quero me inscrever" at bounding box center [413, 11] width 39 height 9
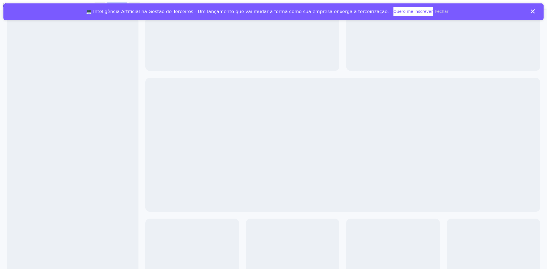
click at [435, 11] on button "Fechar" at bounding box center [441, 11] width 13 height 9
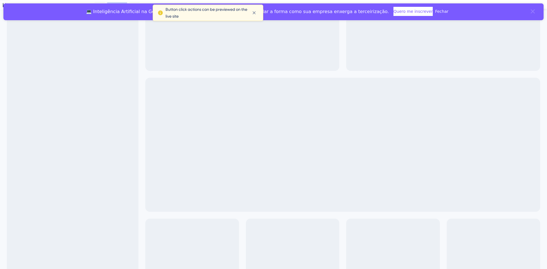
click at [529, 13] on icon "Close banner" at bounding box center [533, 11] width 8 height 8
click at [9, 10] on button at bounding box center [5, 5] width 10 height 10
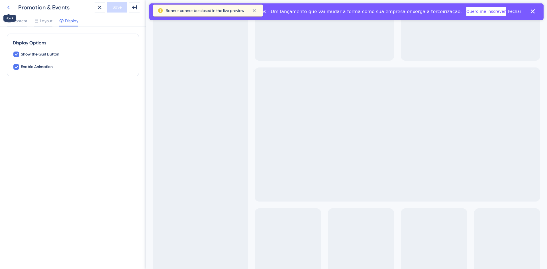
click at [8, 10] on icon at bounding box center [8, 7] width 7 height 7
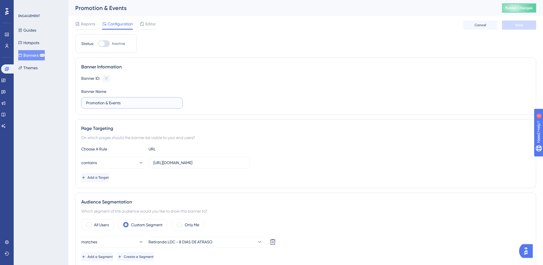
click at [118, 105] on input "Promotion & Events" at bounding box center [132, 103] width 92 height 6
type input "W"
type input "w"
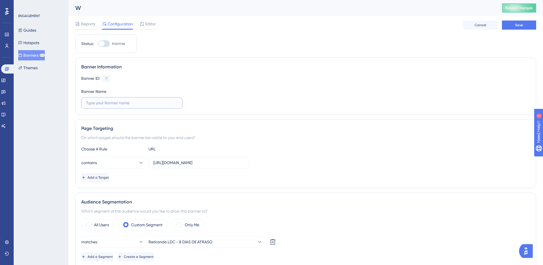
type input "n"
click at [118, 105] on input "text" at bounding box center [132, 103] width 92 height 6
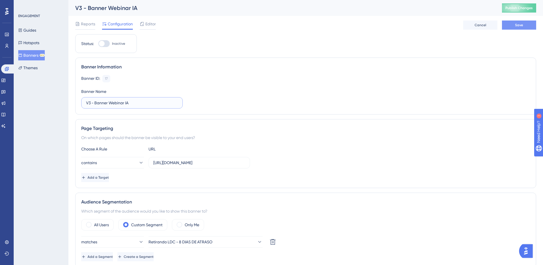
type input "V3 - Banner Webinar IA"
click at [513, 25] on button "Save" at bounding box center [519, 25] width 34 height 9
click at [104, 42] on div at bounding box center [103, 43] width 11 height 7
click at [98, 44] on input "Inactive" at bounding box center [98, 44] width 0 height 0
checkbox input "true"
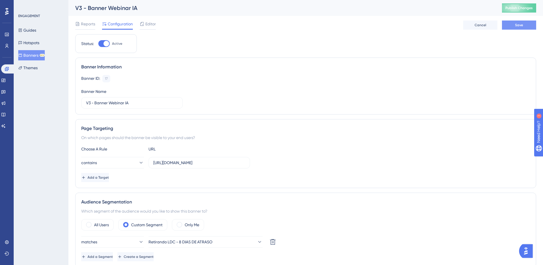
click at [517, 24] on span "Save" at bounding box center [519, 25] width 8 height 5
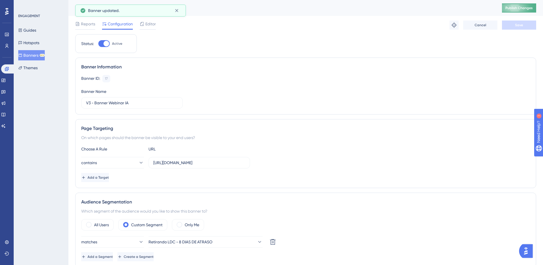
click at [519, 8] on span "Publish Changes" at bounding box center [518, 8] width 27 height 5
click at [28, 32] on button "Guides" at bounding box center [27, 30] width 18 height 10
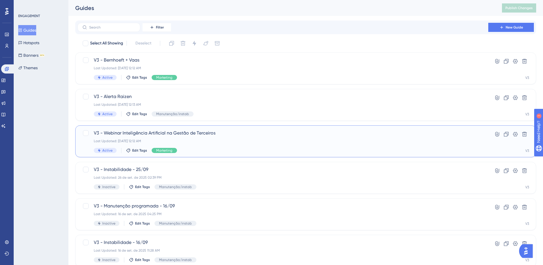
click at [100, 134] on span "V3 - Webinar Inteligência Artificial na Gestão de Terceiros" at bounding box center [283, 133] width 378 height 7
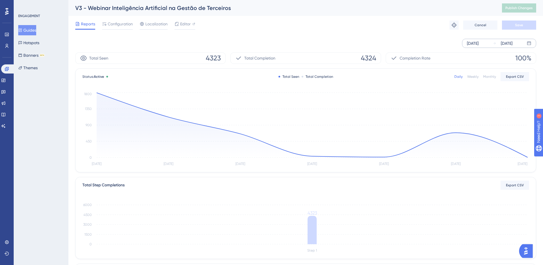
click at [476, 46] on div "[DATE]" at bounding box center [473, 43] width 12 height 7
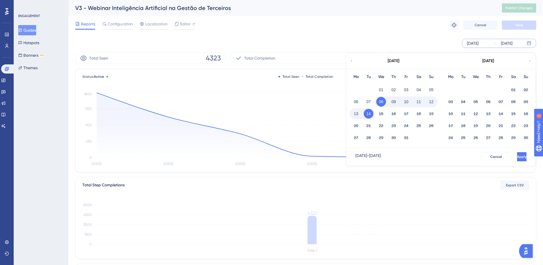
click at [386, 90] on div "01" at bounding box center [381, 89] width 13 height 11
click at [382, 90] on button "01" at bounding box center [381, 90] width 10 height 10
click at [517, 158] on span "Apply" at bounding box center [521, 157] width 9 height 5
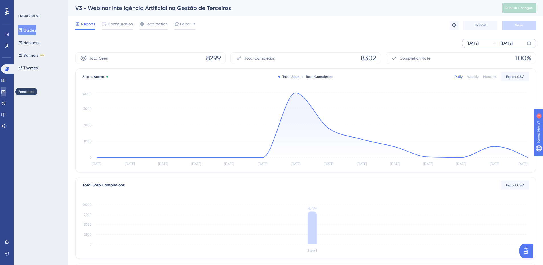
click at [2, 91] on link at bounding box center [3, 91] width 5 height 9
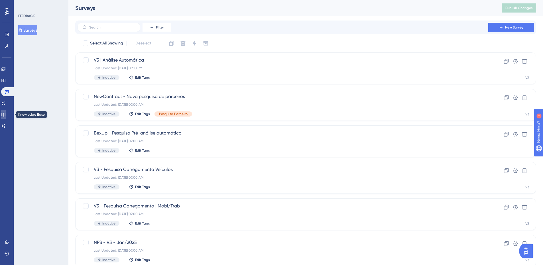
click at [4, 113] on link at bounding box center [3, 114] width 5 height 9
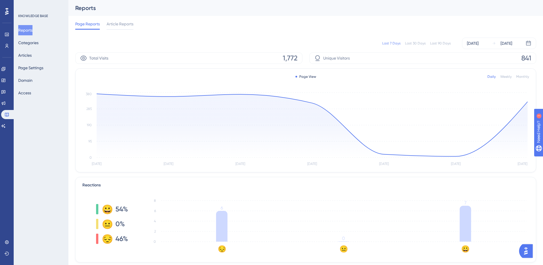
click at [442, 44] on div "Last 90 Days" at bounding box center [440, 43] width 21 height 5
